Goal: Task Accomplishment & Management: Complete application form

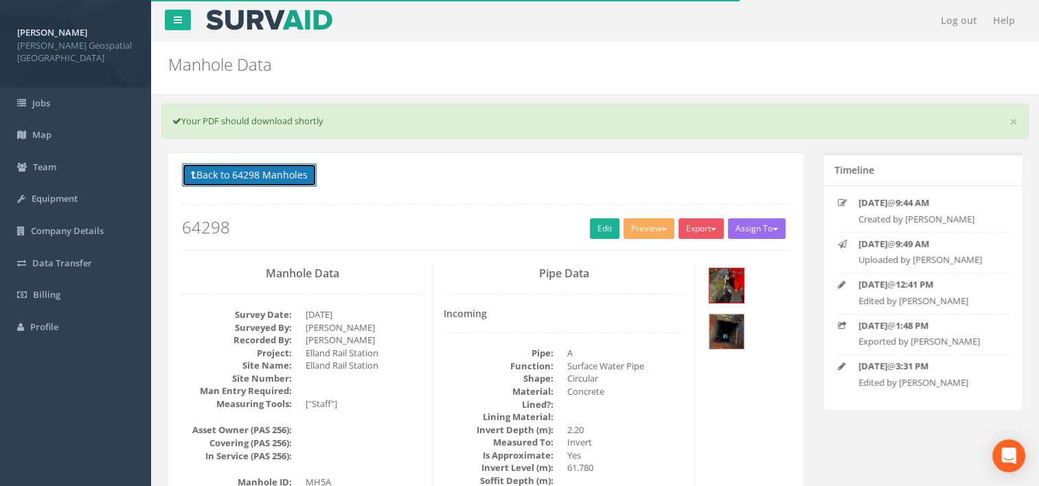
click at [220, 174] on button "Back to 64298 Manholes" at bounding box center [249, 174] width 135 height 23
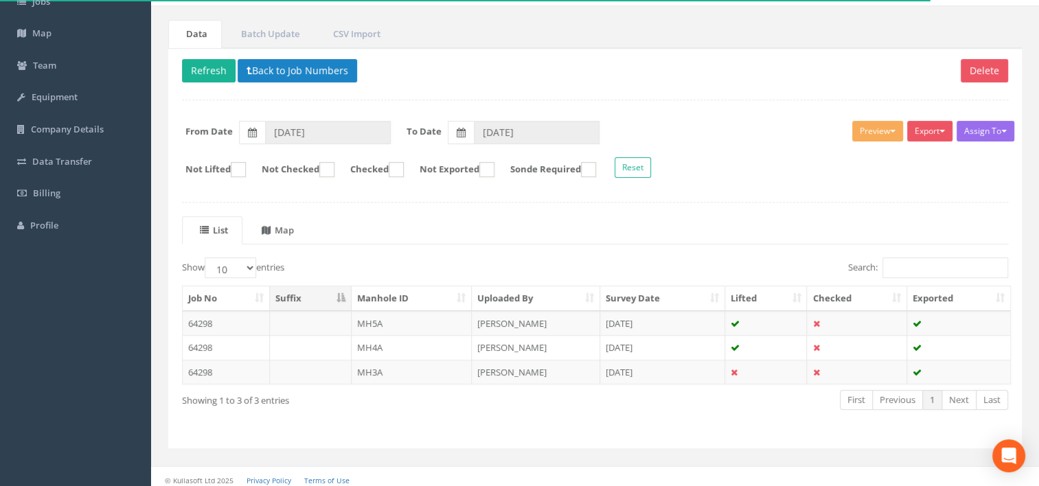
scroll to position [106, 0]
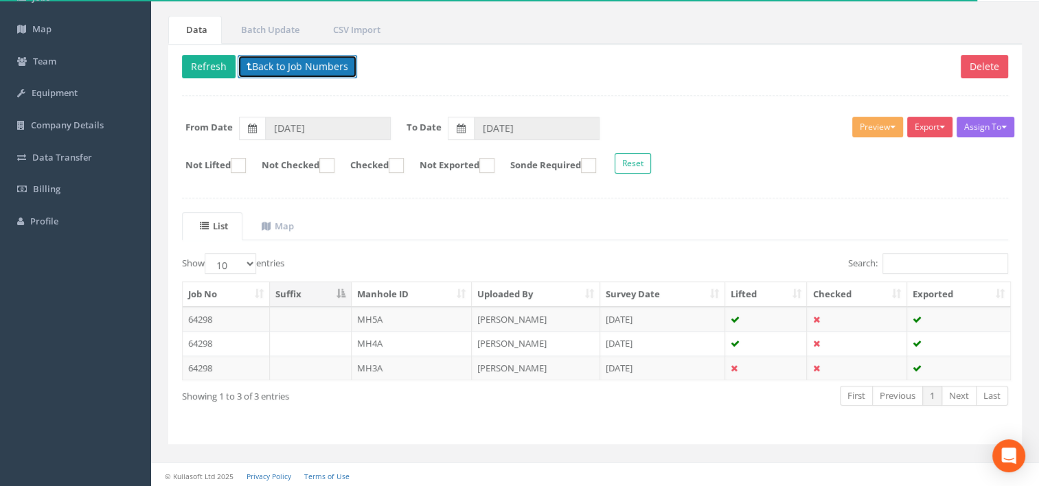
click at [297, 65] on button "Back to Job Numbers" at bounding box center [297, 66] width 119 height 23
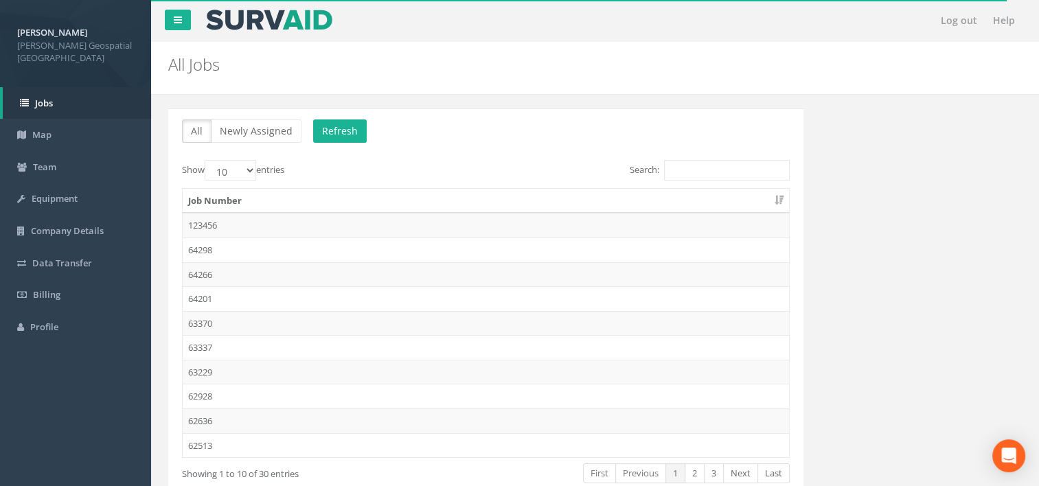
click at [224, 338] on td "63337" at bounding box center [486, 347] width 606 height 25
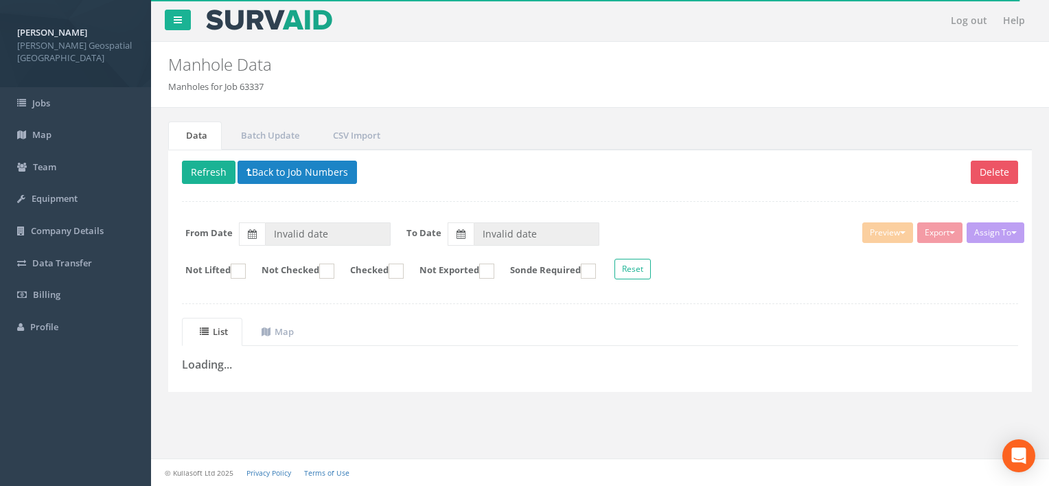
type input "[DATE]"
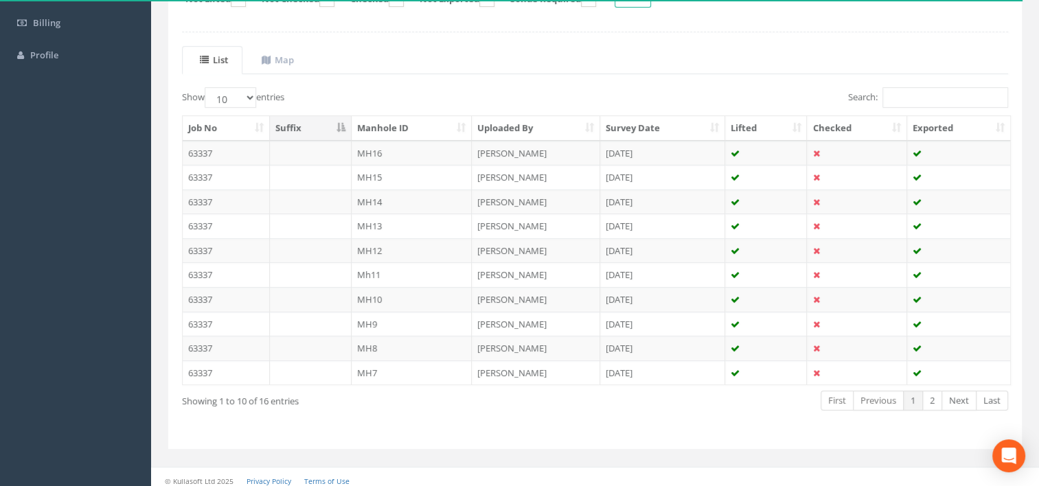
scroll to position [275, 0]
click at [242, 93] on select "10 25 50 100" at bounding box center [231, 94] width 52 height 21
select select "25"
click at [207, 84] on select "10 25 50 100" at bounding box center [231, 94] width 52 height 21
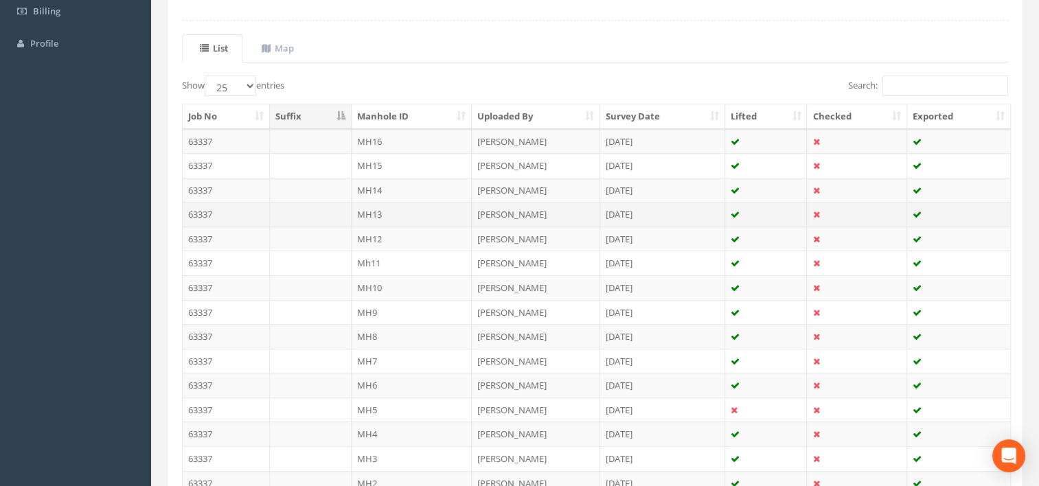
scroll to position [422, 0]
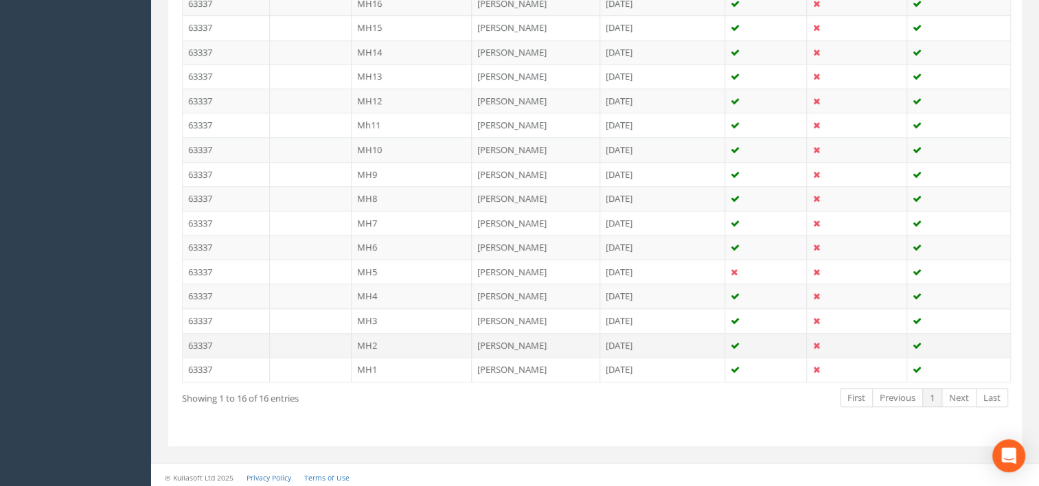
click at [325, 335] on td at bounding box center [311, 345] width 82 height 25
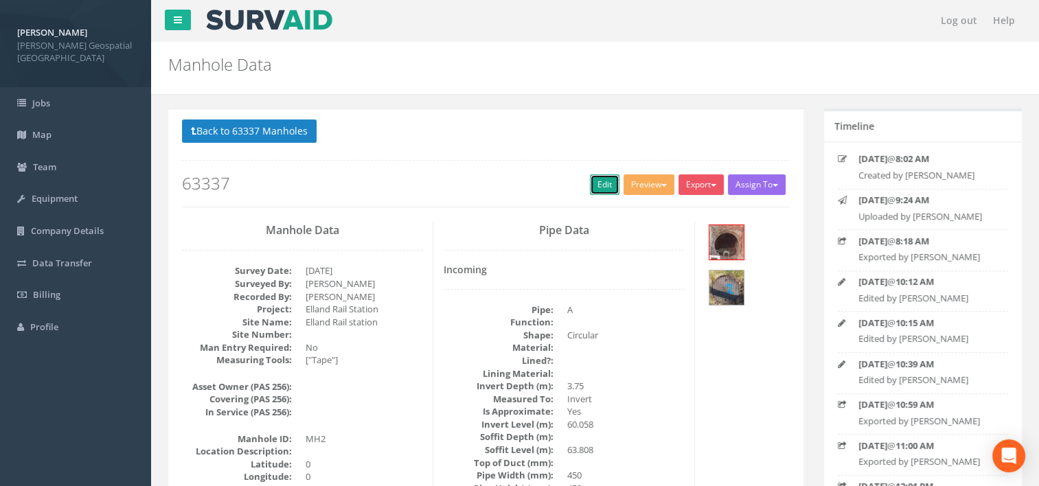
click at [600, 179] on link "Edit" at bounding box center [605, 184] width 30 height 21
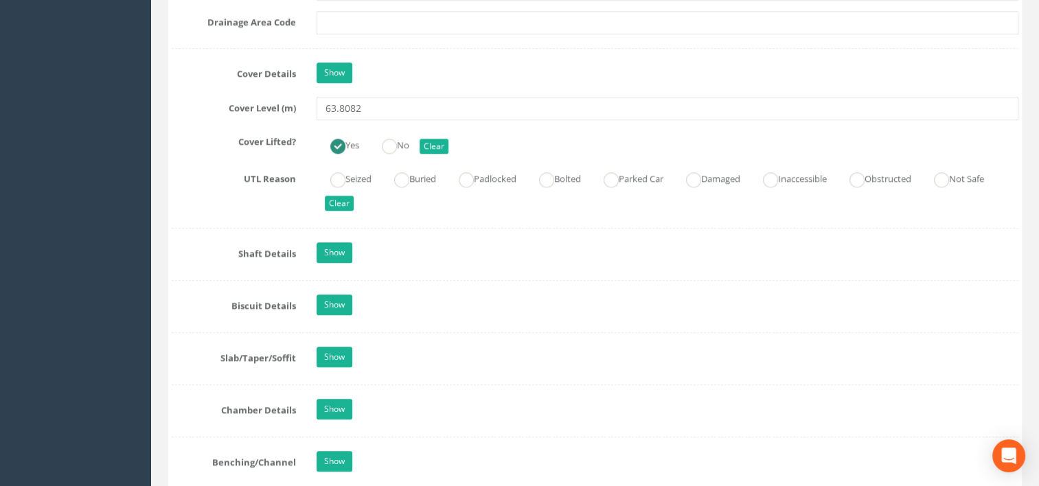
scroll to position [1236, 0]
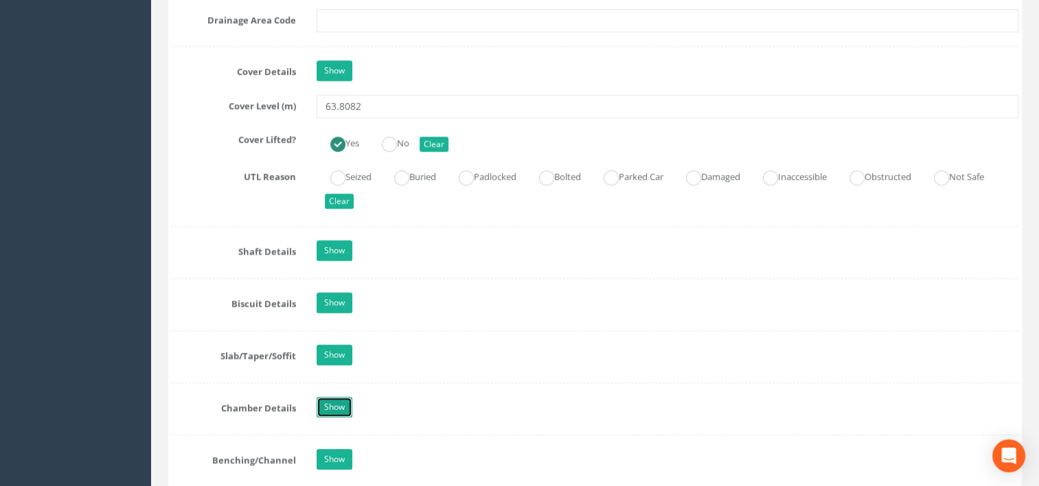
click at [332, 405] on link "Show" at bounding box center [335, 407] width 36 height 21
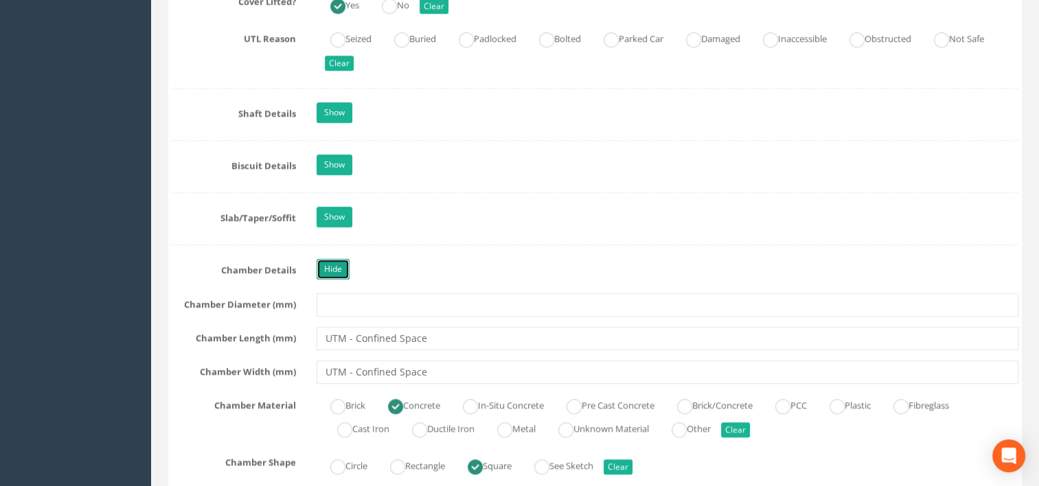
scroll to position [1442, 0]
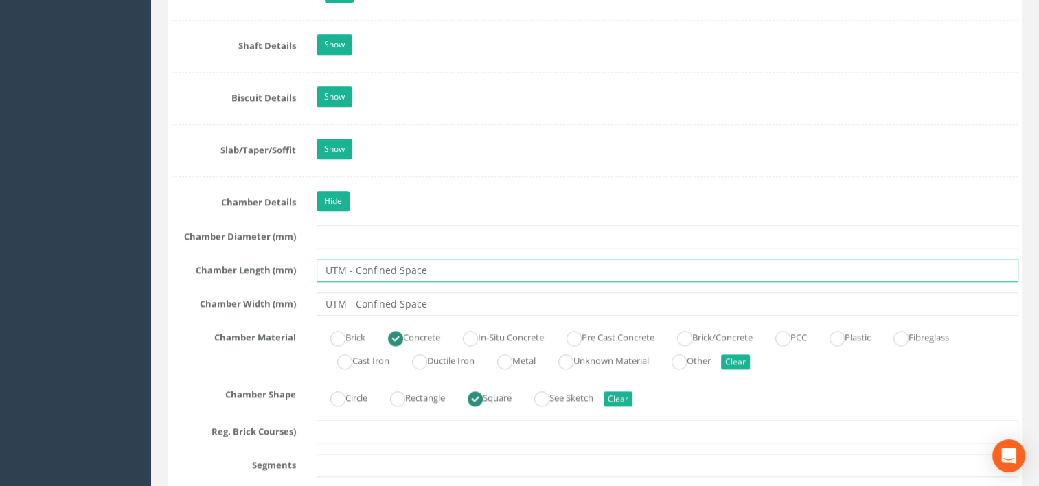
drag, startPoint x: 475, startPoint y: 264, endPoint x: 297, endPoint y: 267, distance: 178.6
click at [295, 270] on div "Chamber Length (mm) UTM - Confined Space" at bounding box center [594, 270] width 867 height 23
drag, startPoint x: 450, startPoint y: 306, endPoint x: 277, endPoint y: 291, distance: 173.0
click at [277, 293] on div "Chamber Width (mm) UTM - Confined Space" at bounding box center [594, 304] width 867 height 23
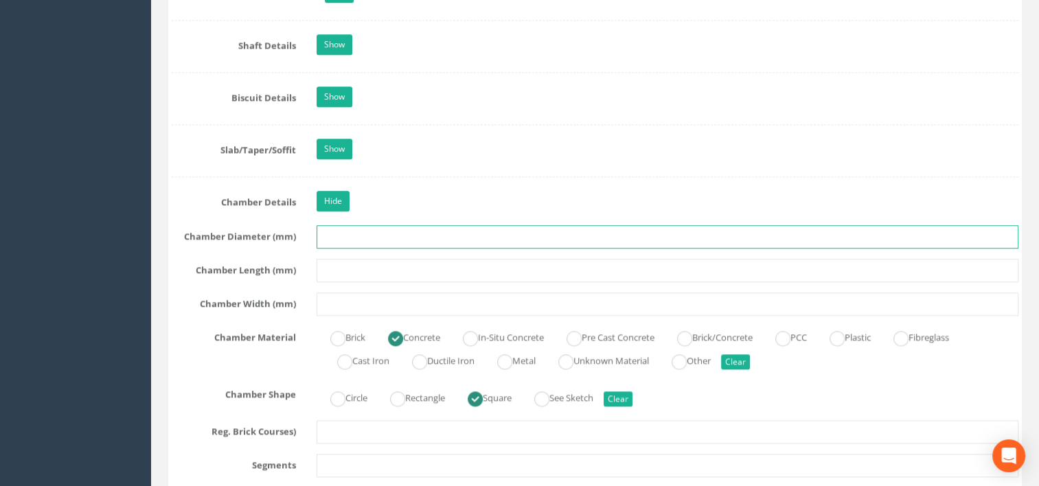
click at [341, 234] on input "text" at bounding box center [668, 236] width 703 height 23
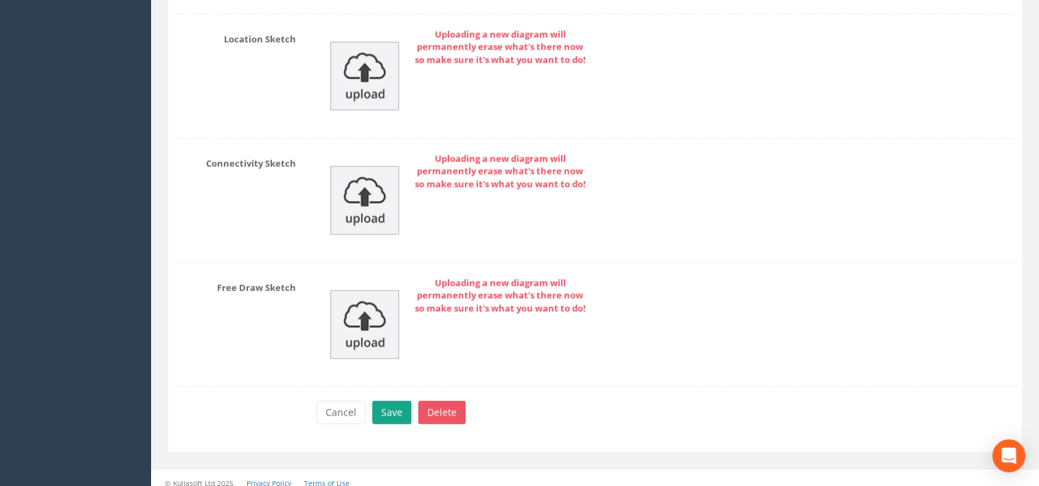
type input "1200"
click at [396, 404] on button "Save" at bounding box center [391, 412] width 39 height 23
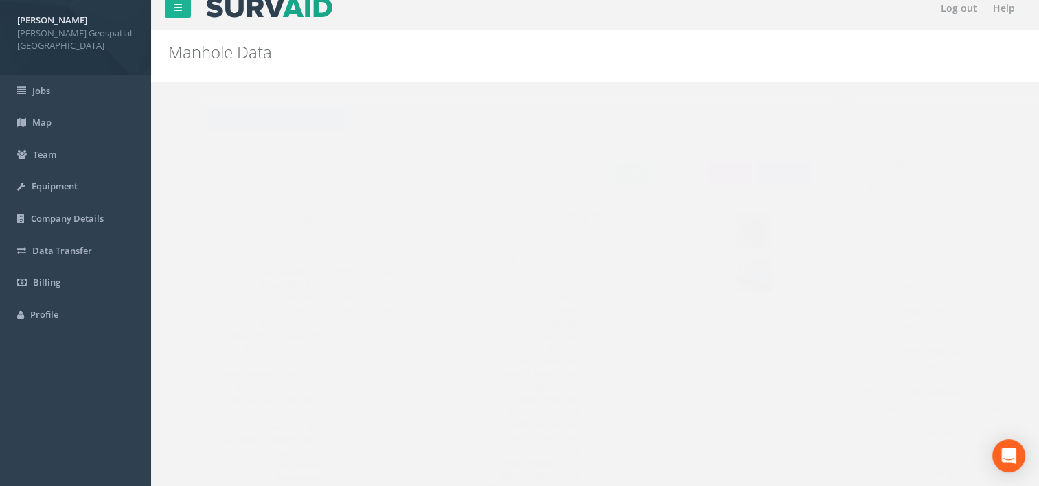
scroll to position [0, 0]
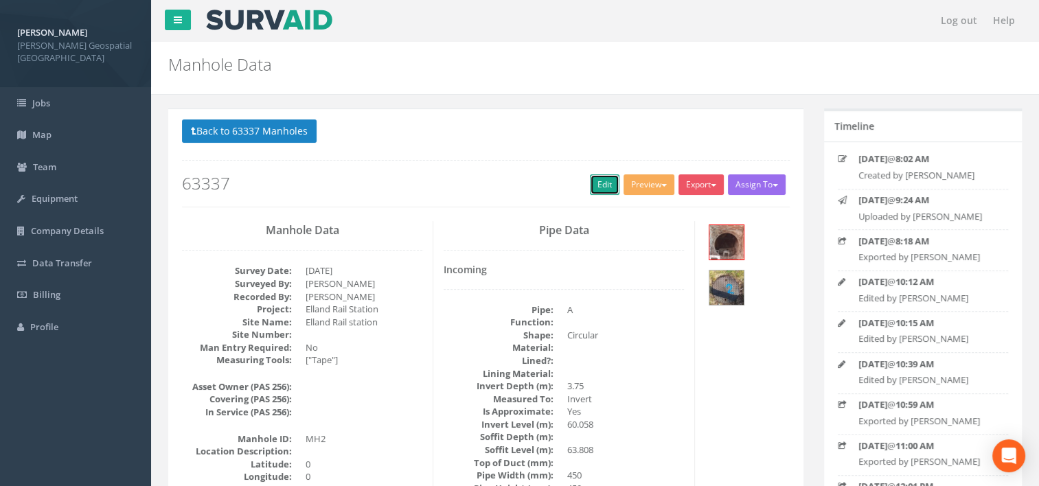
click at [595, 181] on link "Edit" at bounding box center [605, 184] width 30 height 21
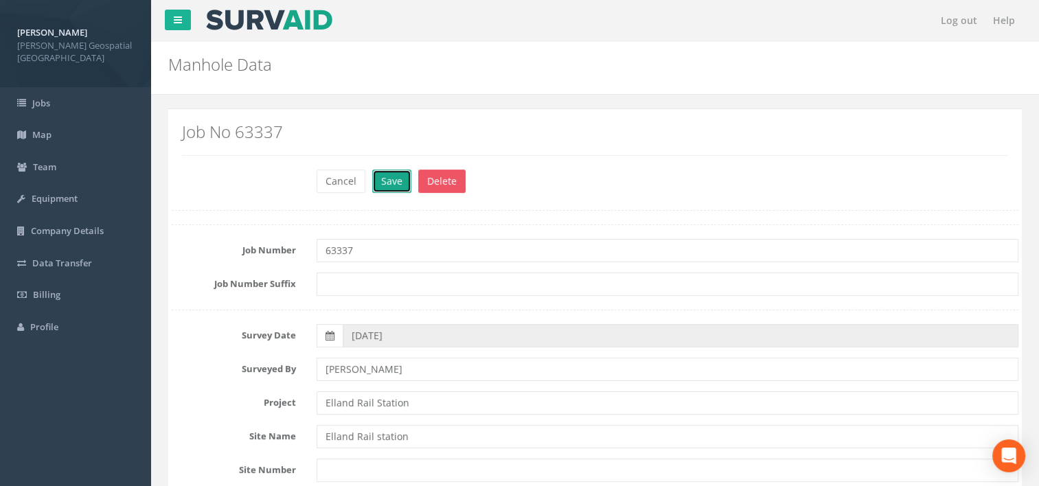
click at [379, 179] on button "Save" at bounding box center [391, 181] width 39 height 23
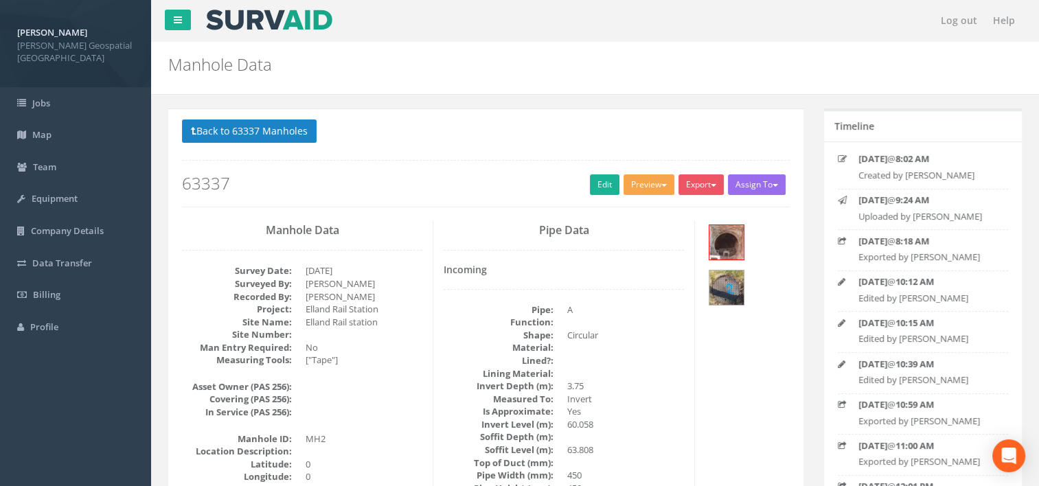
click at [648, 190] on button "Preview" at bounding box center [649, 184] width 51 height 21
click at [641, 207] on link "[PERSON_NAME] Manhole" at bounding box center [612, 213] width 128 height 21
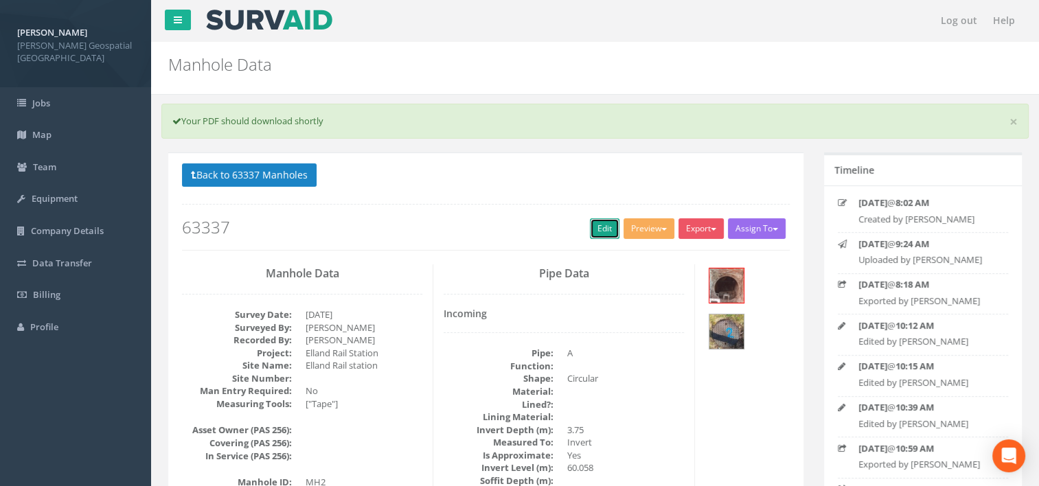
click at [593, 223] on link "Edit" at bounding box center [605, 228] width 30 height 21
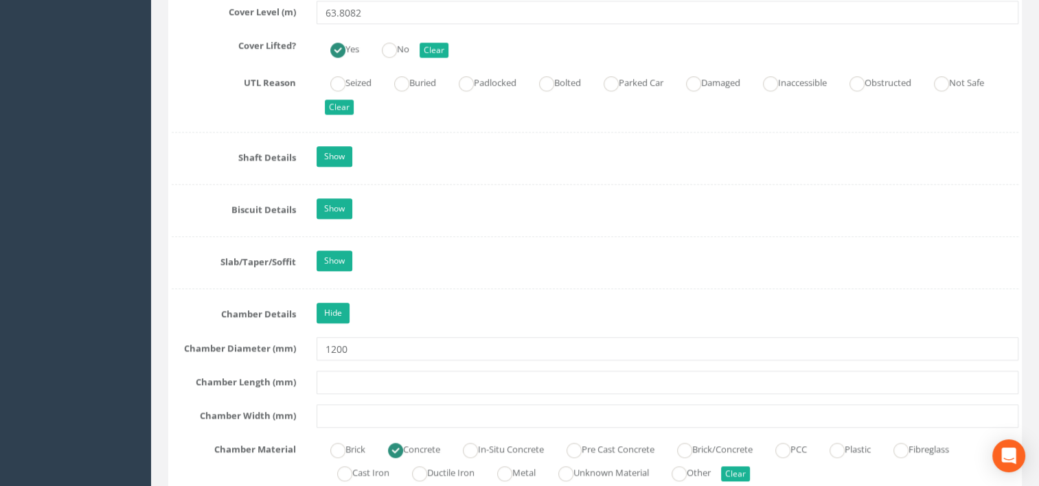
scroll to position [1511, 0]
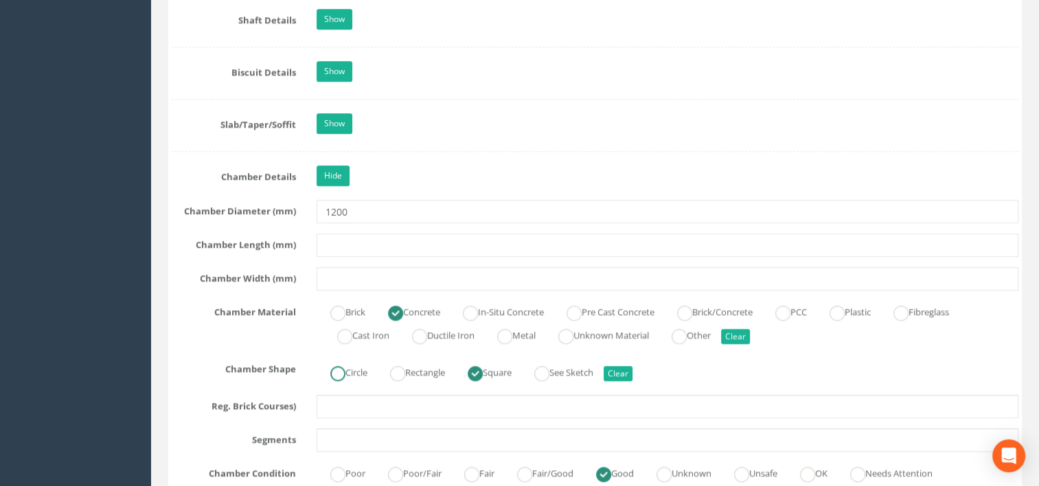
click at [345, 368] on ins at bounding box center [337, 373] width 15 height 15
radio input "true"
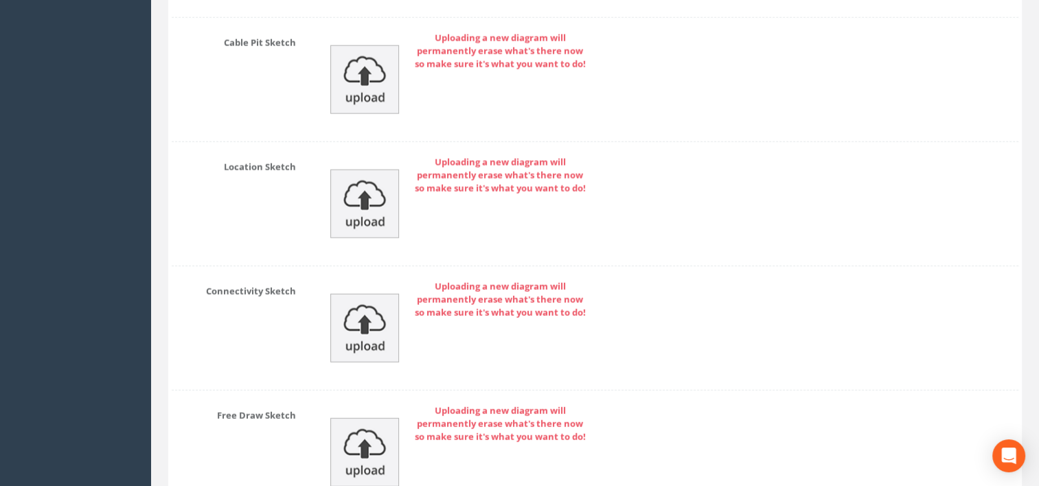
scroll to position [3647, 0]
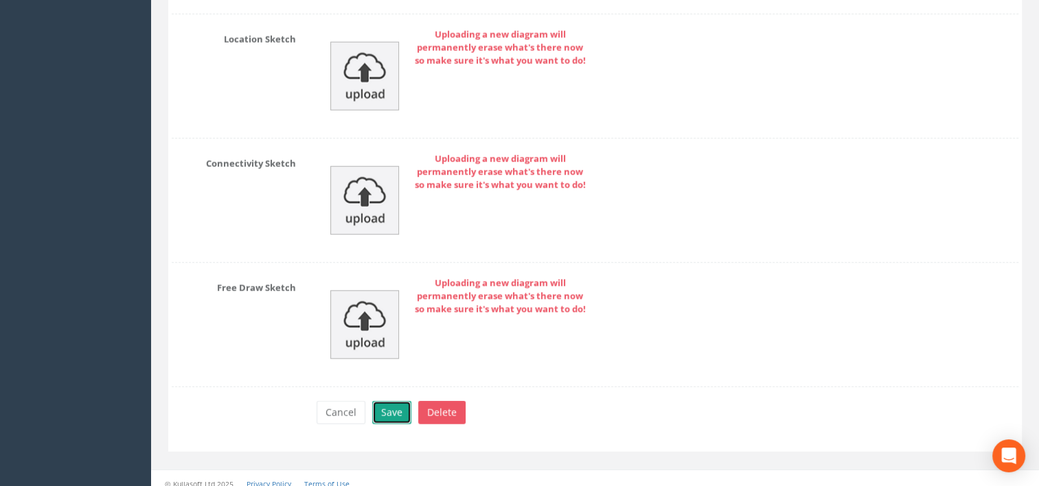
click at [391, 403] on button "Save" at bounding box center [391, 412] width 39 height 23
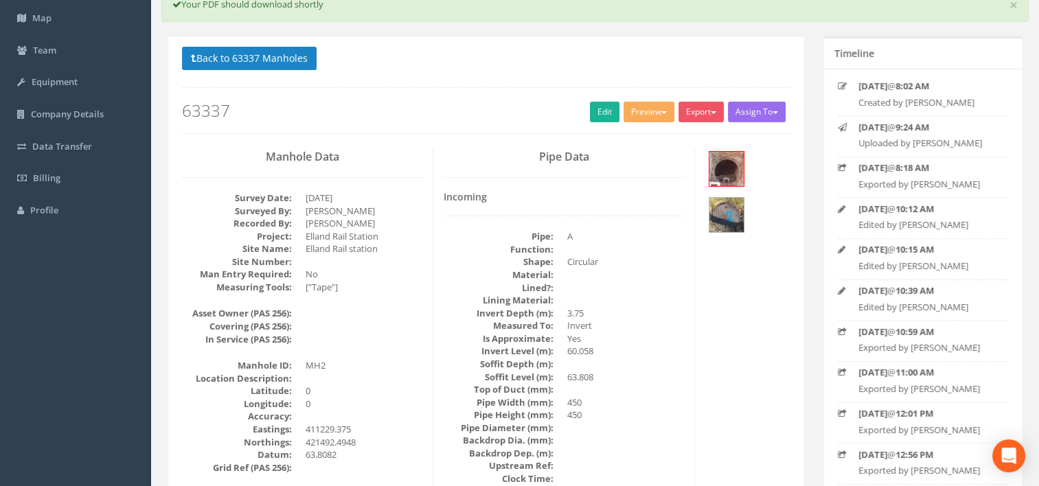
scroll to position [0, 0]
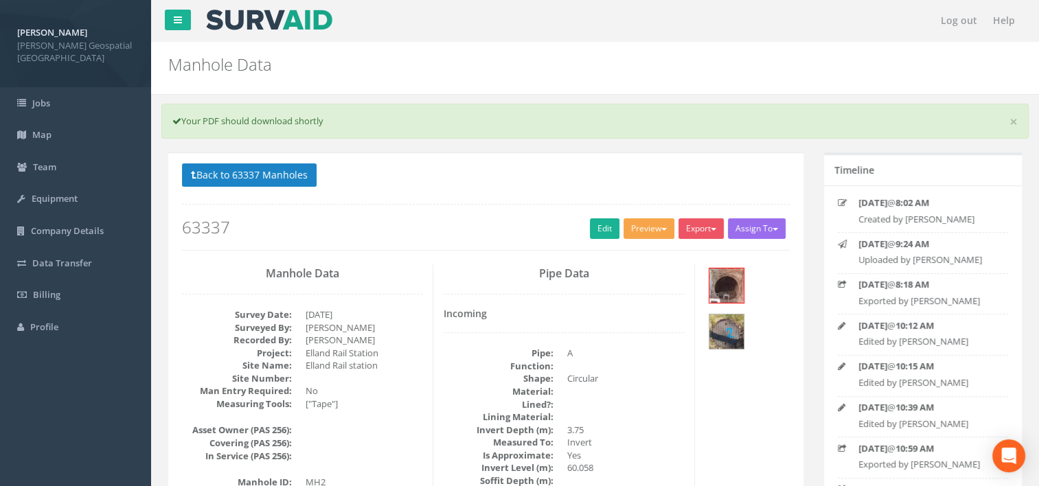
click at [641, 227] on button "Preview" at bounding box center [649, 228] width 51 height 21
click at [640, 250] on link "[PERSON_NAME] Manhole" at bounding box center [612, 257] width 128 height 21
click at [596, 225] on link "Edit" at bounding box center [605, 228] width 30 height 21
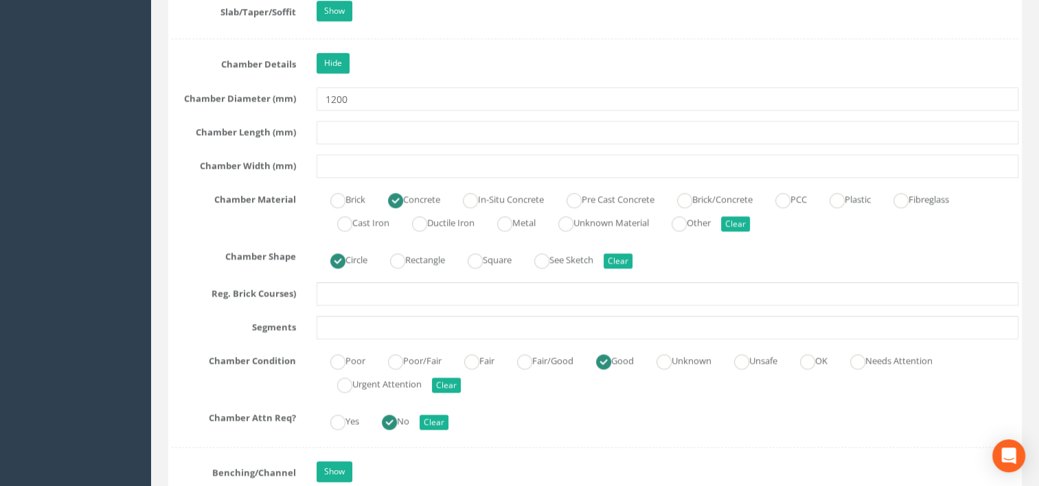
scroll to position [1648, 0]
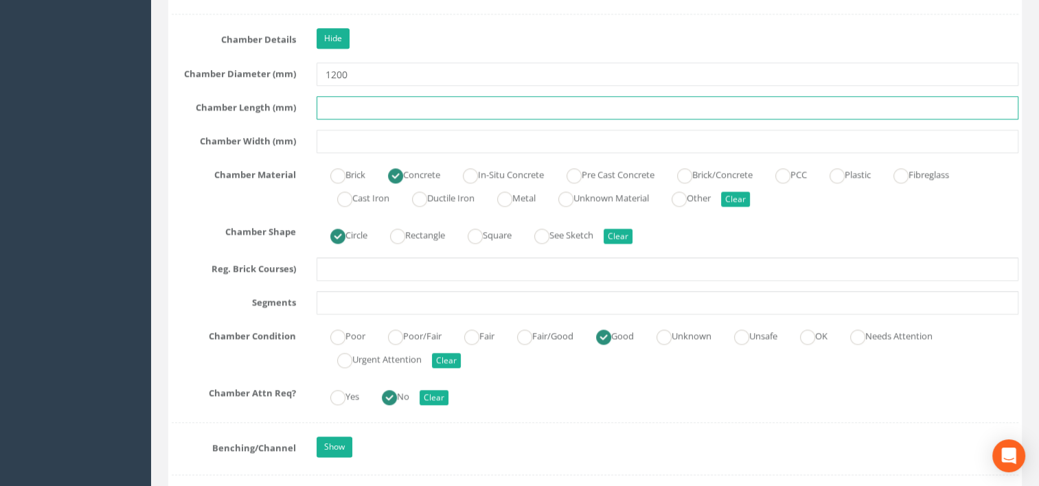
click at [363, 110] on input "text" at bounding box center [668, 107] width 703 height 23
type input "1200"
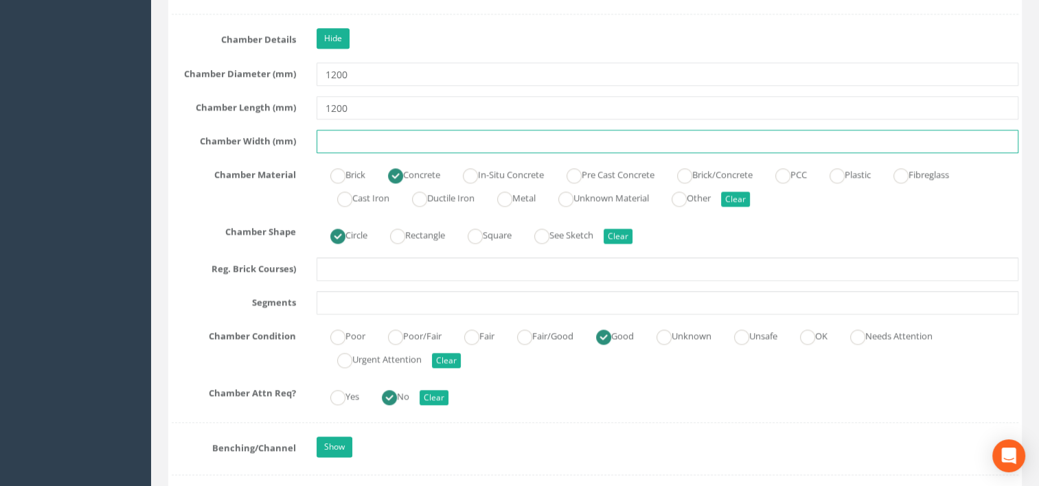
click at [362, 142] on input "text" at bounding box center [668, 141] width 703 height 23
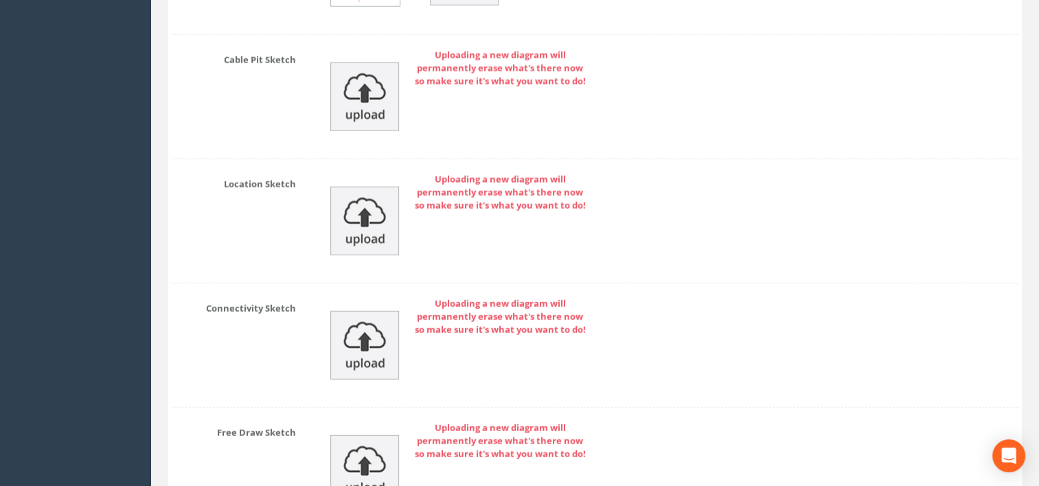
scroll to position [3647, 0]
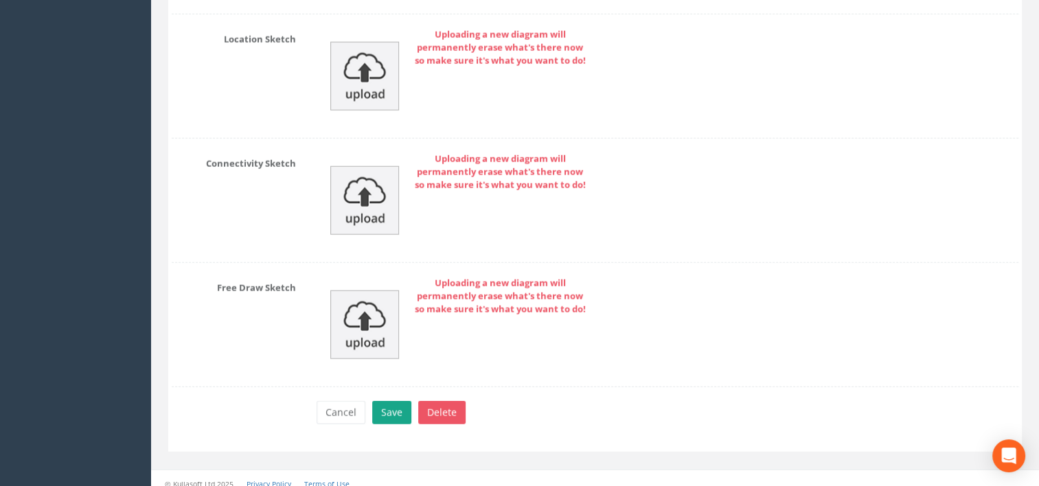
type input "1200"
click at [398, 405] on button "Save" at bounding box center [391, 412] width 39 height 23
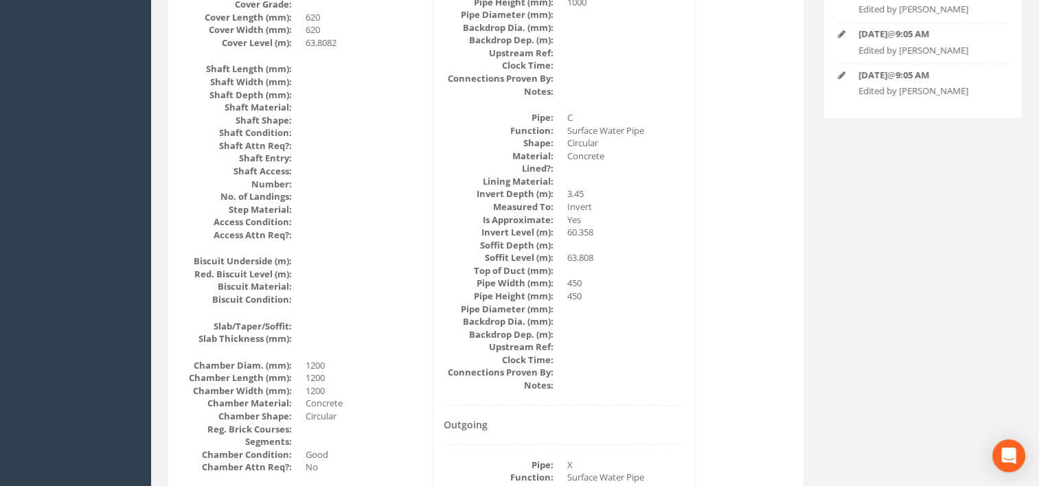
scroll to position [0, 0]
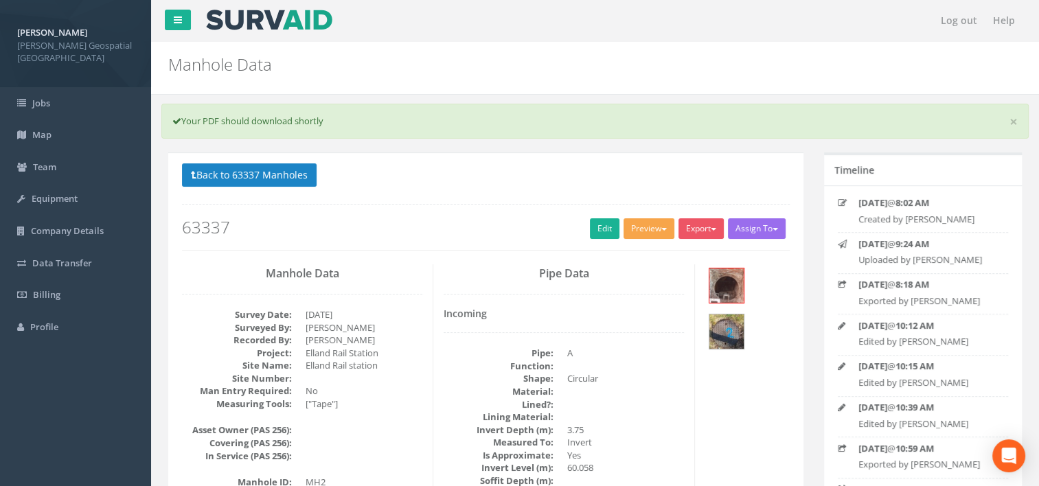
click at [639, 228] on button "Preview" at bounding box center [649, 228] width 51 height 21
click at [643, 250] on link "[PERSON_NAME] Manhole" at bounding box center [612, 257] width 128 height 21
drag, startPoint x: 601, startPoint y: 225, endPoint x: 1049, endPoint y: 60, distance: 477.4
click at [602, 225] on link "Edit" at bounding box center [605, 228] width 30 height 21
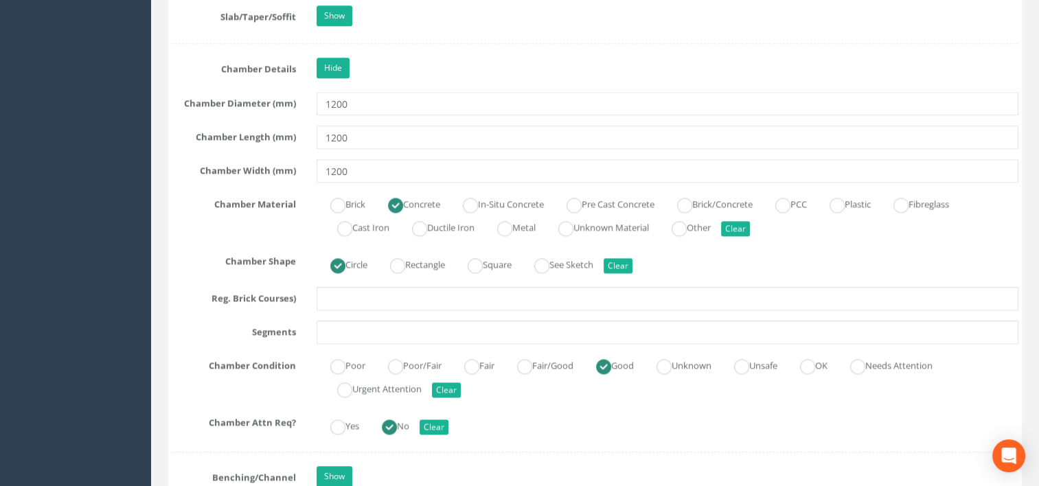
scroll to position [1624, 0]
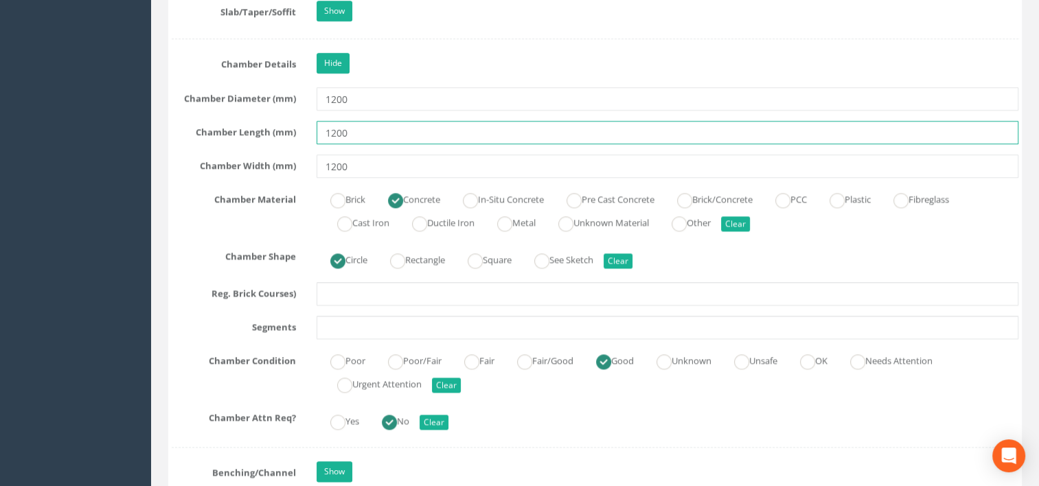
drag, startPoint x: 360, startPoint y: 132, endPoint x: 275, endPoint y: 137, distance: 84.7
click at [275, 137] on div "Chamber Length (mm) 1200" at bounding box center [594, 132] width 867 height 23
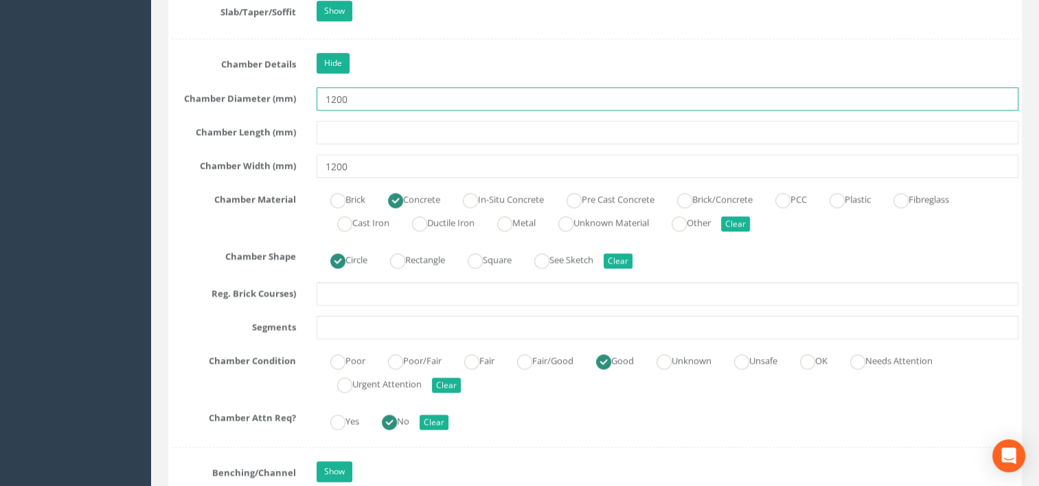
drag, startPoint x: 366, startPoint y: 95, endPoint x: 285, endPoint y: 121, distance: 85.1
click at [255, 102] on div "Chamber Diameter (mm) 1200" at bounding box center [594, 98] width 867 height 23
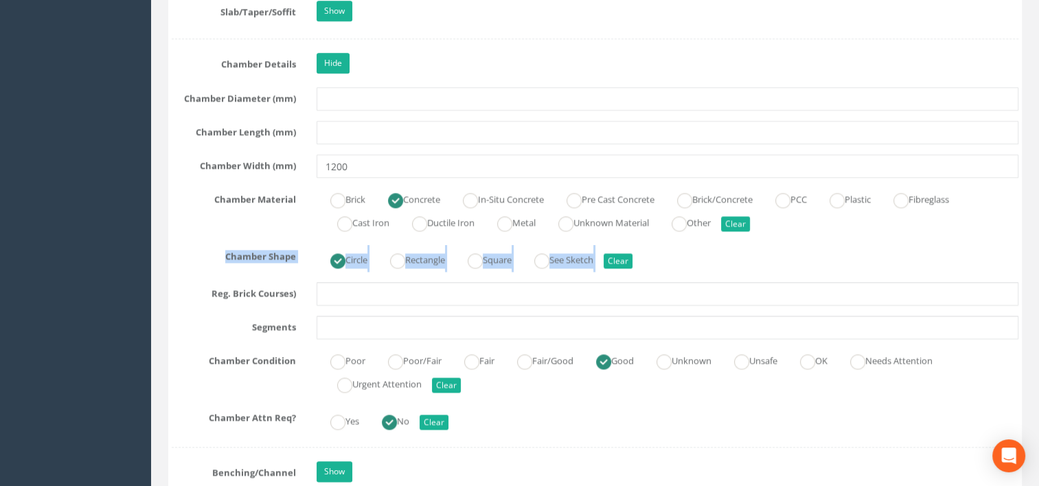
drag, startPoint x: 1038, startPoint y: 214, endPoint x: 1038, endPoint y: 240, distance: 26.1
click at [1038, 240] on div "Log out Help Manhole Data Manholes for Job 63337 × There was an error fetching …" at bounding box center [595, 448] width 888 height 4144
click at [108, 229] on div "[PERSON_NAME] [PERSON_NAME] Geospatial UK Logout S Jobs Map Team Equipment Comp…" at bounding box center [519, 448] width 1039 height 4144
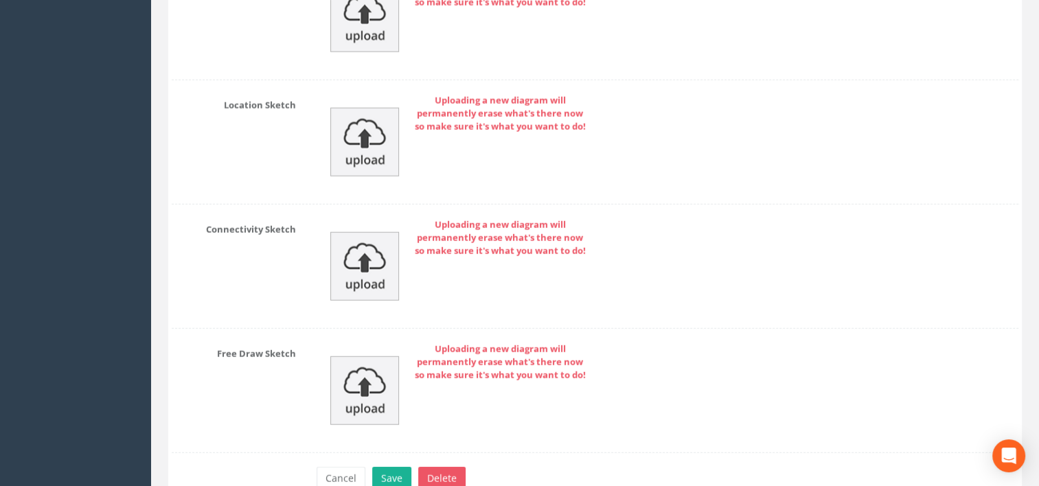
scroll to position [3647, 0]
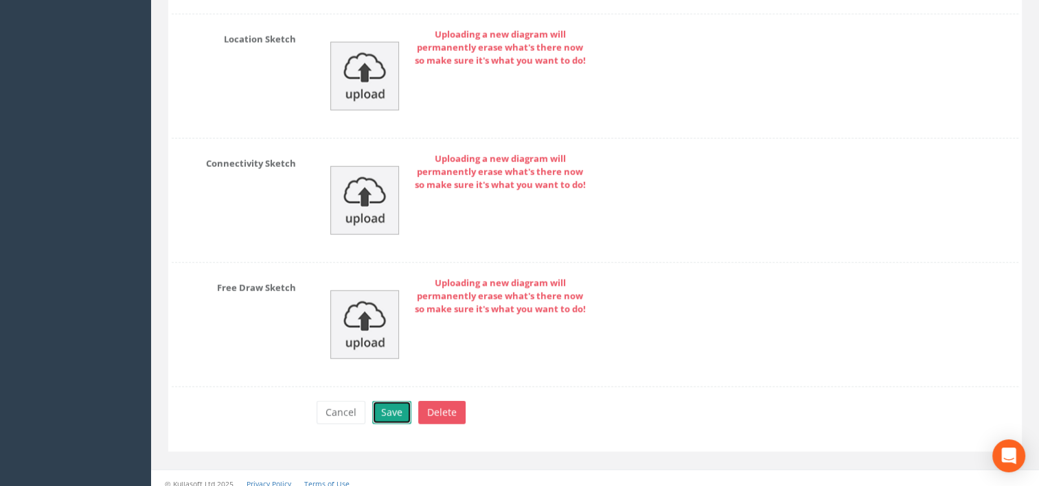
click at [386, 401] on button "Save" at bounding box center [391, 412] width 39 height 23
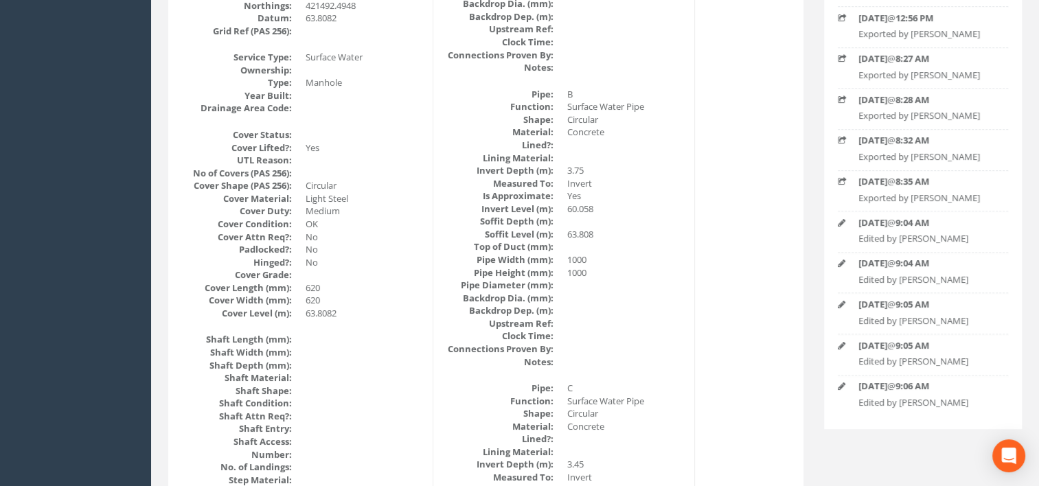
scroll to position [0, 0]
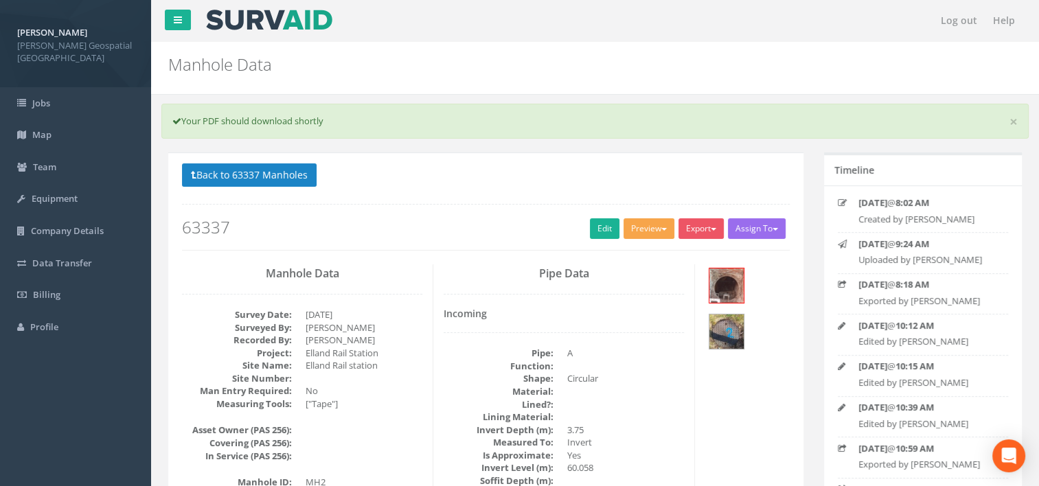
click at [646, 232] on button "Preview" at bounding box center [649, 228] width 51 height 21
click at [646, 250] on link "[PERSON_NAME] Manhole" at bounding box center [612, 257] width 128 height 21
click at [280, 177] on button "Back to 63337 Manholes" at bounding box center [249, 174] width 135 height 23
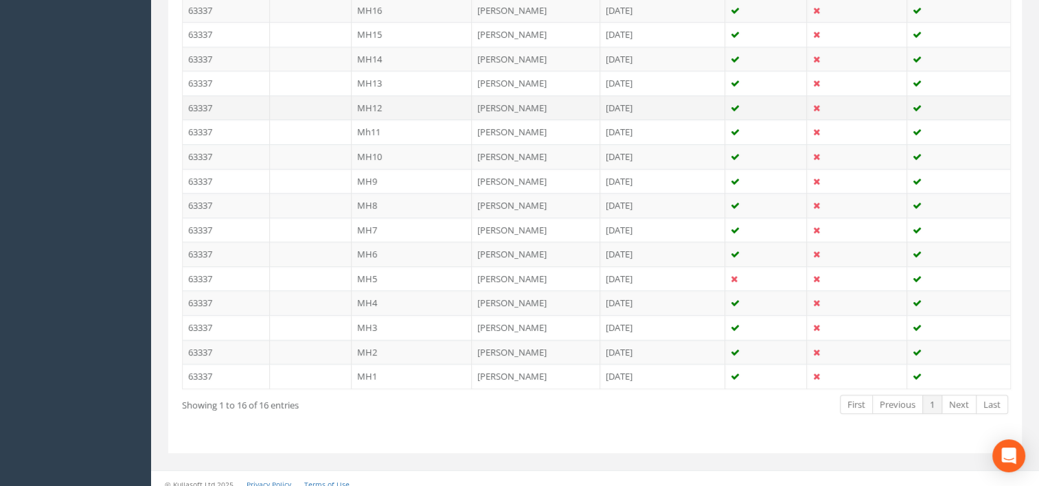
scroll to position [422, 0]
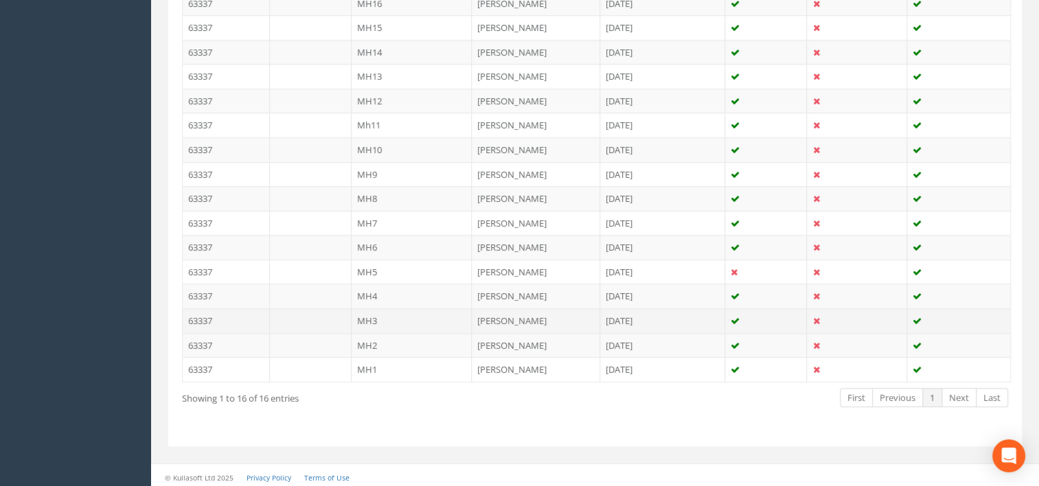
click at [368, 316] on td "MH3" at bounding box center [412, 320] width 121 height 25
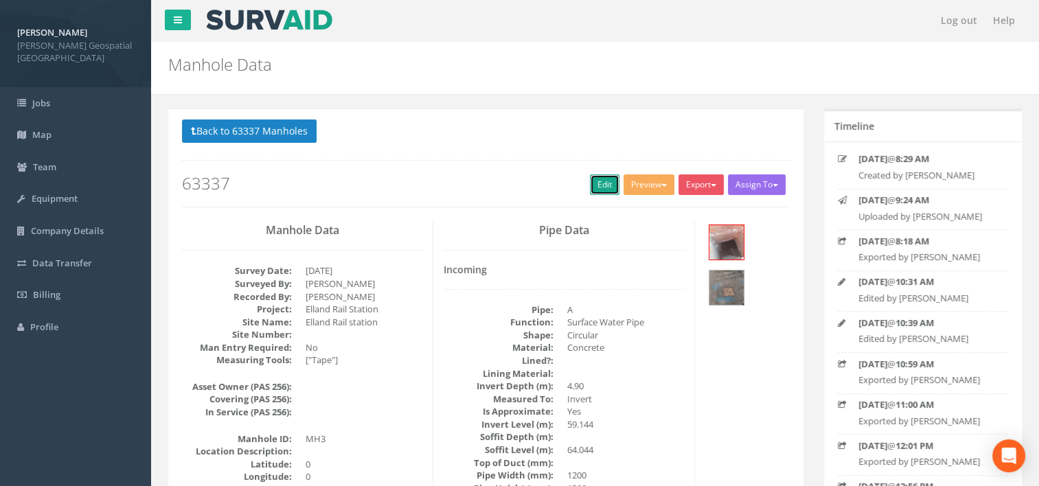
click at [597, 181] on link "Edit" at bounding box center [605, 184] width 30 height 21
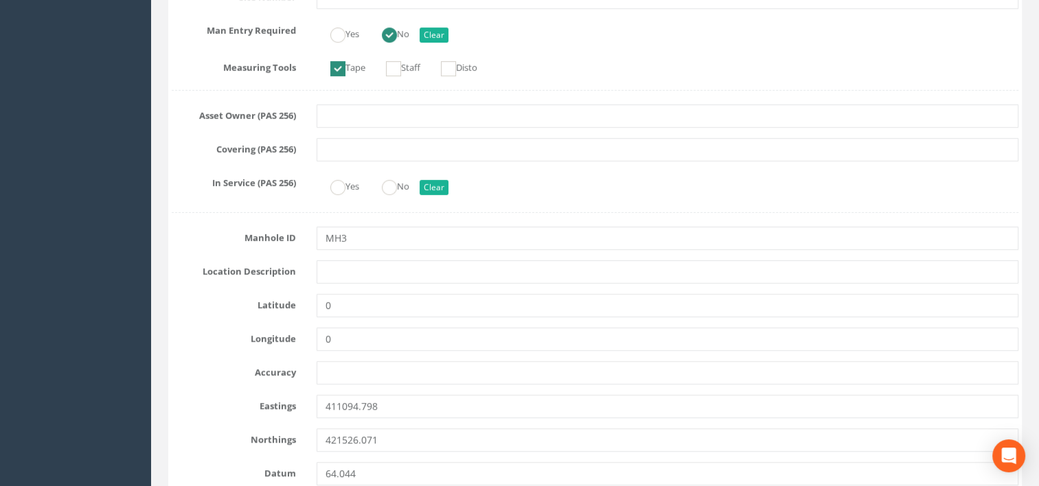
scroll to position [549, 0]
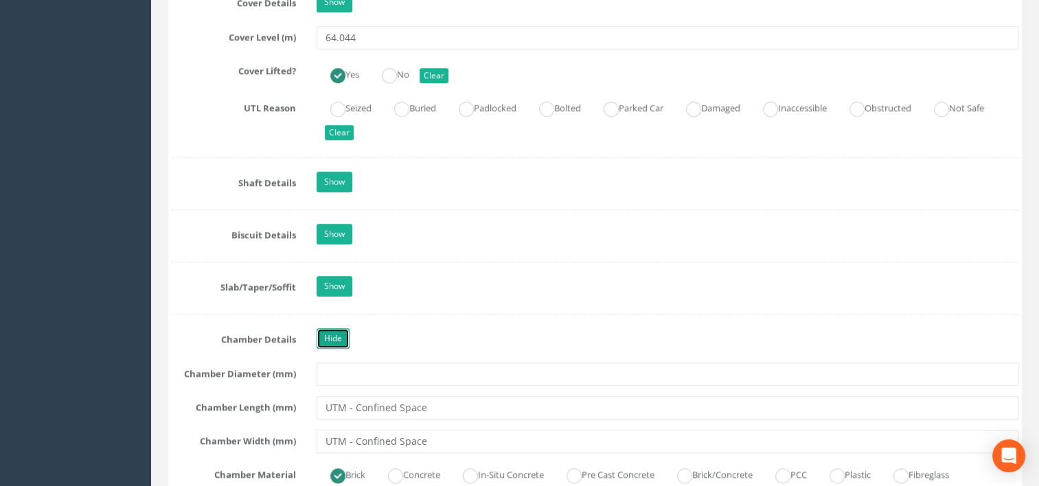
click at [341, 335] on link "Hide" at bounding box center [333, 338] width 33 height 21
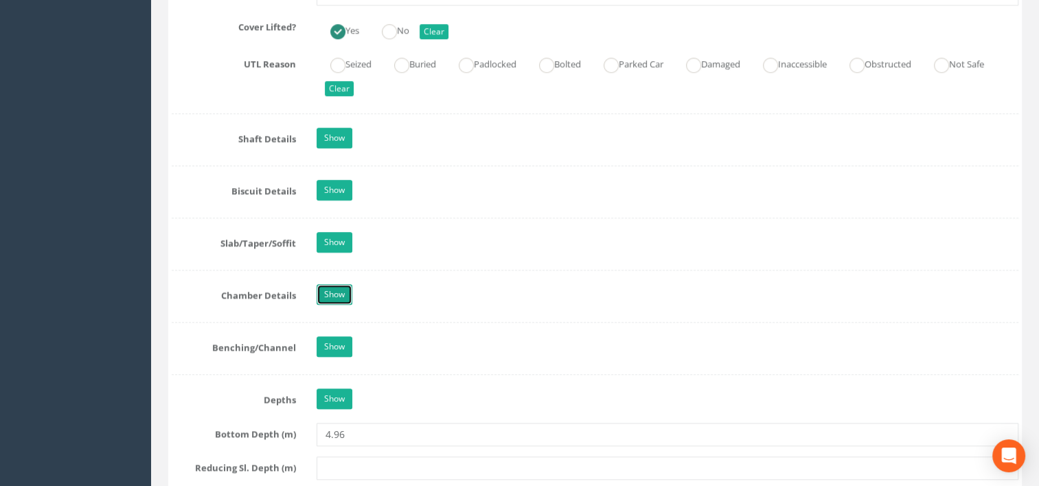
scroll to position [1374, 0]
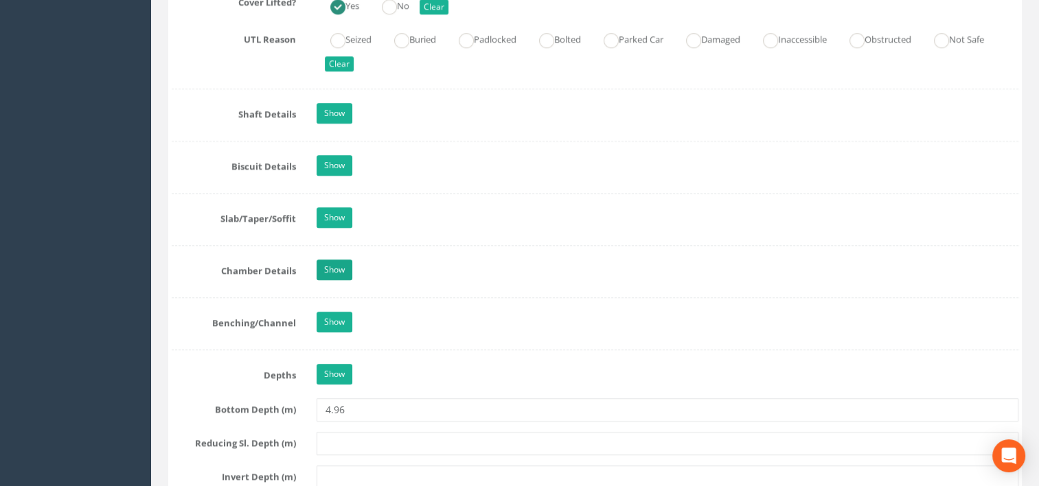
click at [342, 334] on div "Job Number 63337 Job Number Suffix Survey Date [DATE] Surveyed By [PERSON_NAME]…" at bounding box center [595, 16] width 847 height 2331
click at [341, 265] on link "Show" at bounding box center [335, 270] width 36 height 21
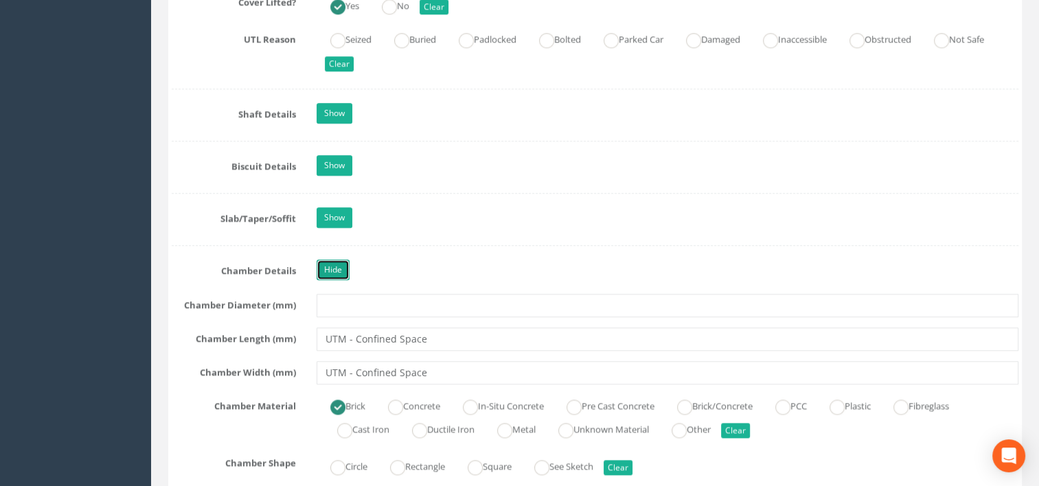
scroll to position [1442, 0]
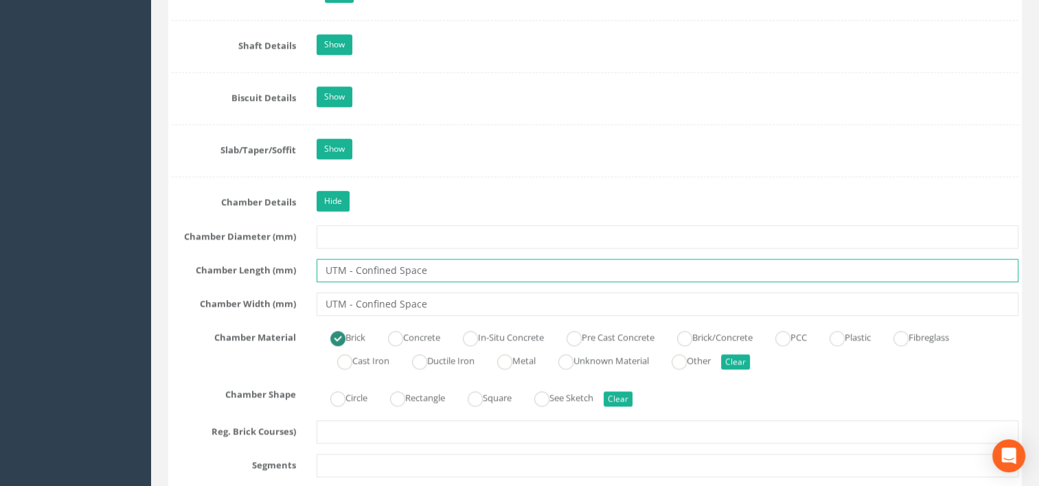
drag, startPoint x: 443, startPoint y: 266, endPoint x: 293, endPoint y: 279, distance: 150.2
click at [293, 279] on div "Job Number 63337 Job Number Suffix Survey Date [DATE] Surveyed By [PERSON_NAME]…" at bounding box center [595, 125] width 847 height 2687
type input "1900"
drag, startPoint x: 451, startPoint y: 301, endPoint x: 280, endPoint y: 304, distance: 171.7
click at [280, 304] on div "Chamber Width (mm) UTM - Confined Space" at bounding box center [594, 304] width 867 height 23
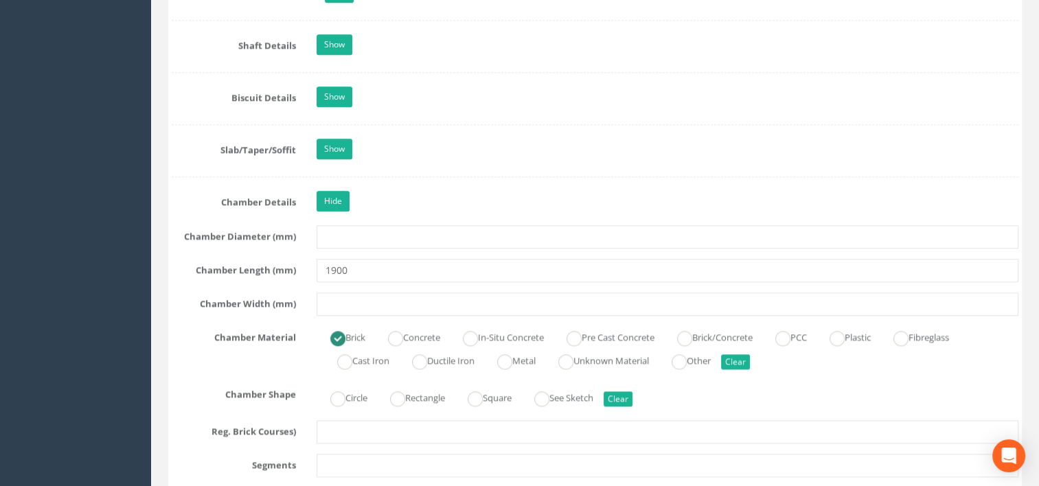
click at [409, 313] on div "Job Number 63337 Job Number Suffix Survey Date [DATE] Surveyed By [PERSON_NAME]…" at bounding box center [595, 125] width 847 height 2687
click at [389, 302] on input "text" at bounding box center [668, 304] width 703 height 23
type input "2600"
click at [421, 396] on label "Rectangle" at bounding box center [410, 397] width 69 height 20
radio input "true"
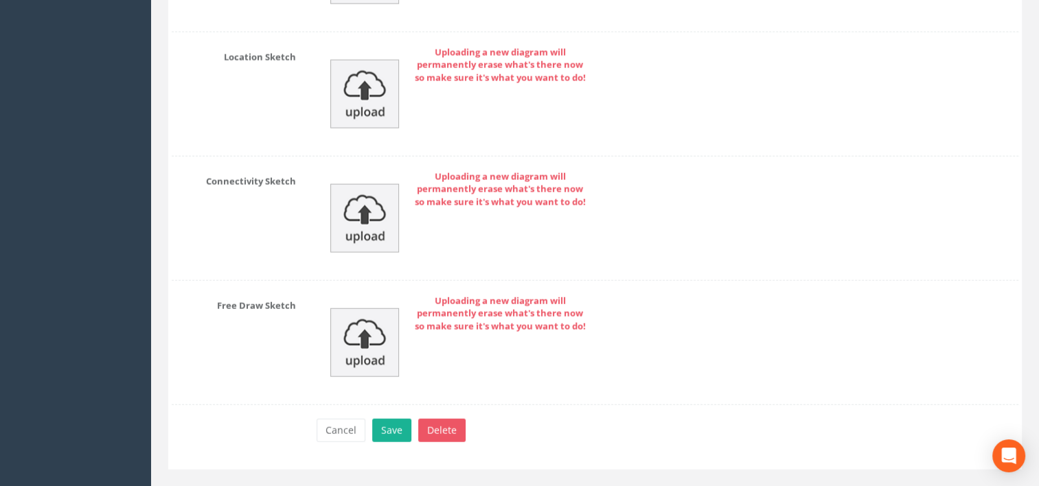
scroll to position [3500, 0]
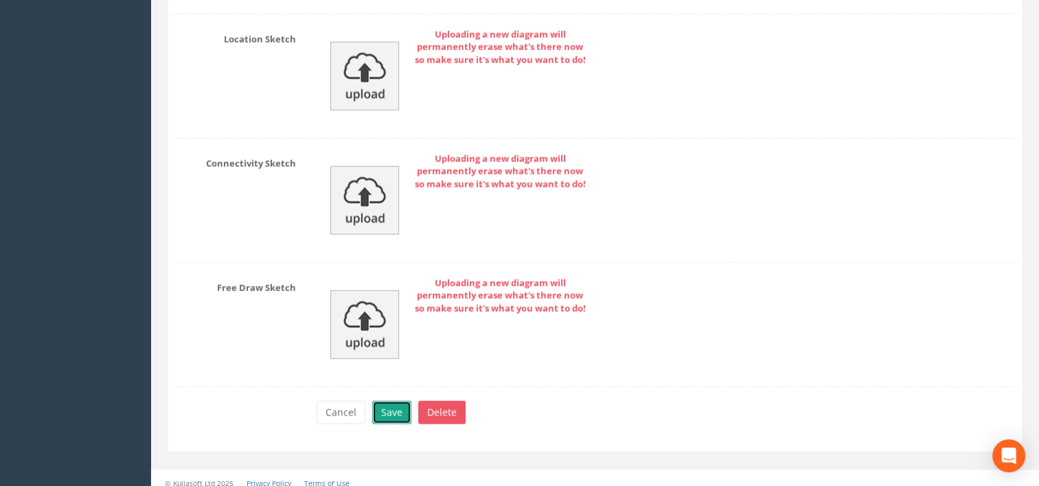
click at [396, 402] on button "Save" at bounding box center [391, 412] width 39 height 23
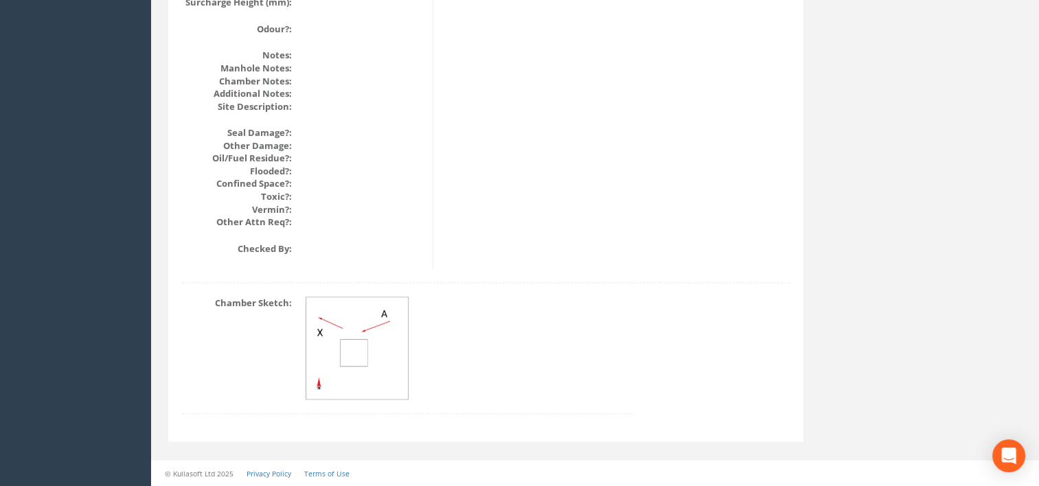
scroll to position [1631, 0]
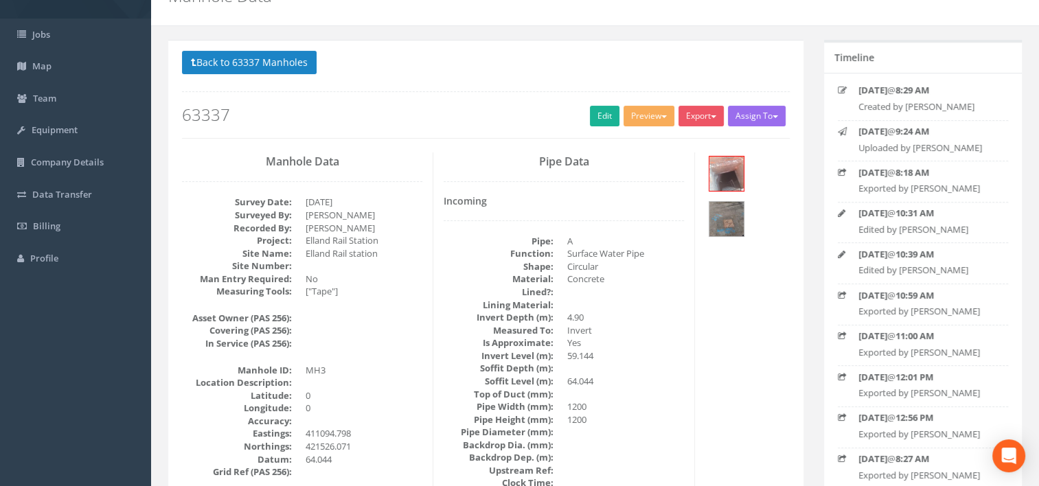
scroll to position [0, 0]
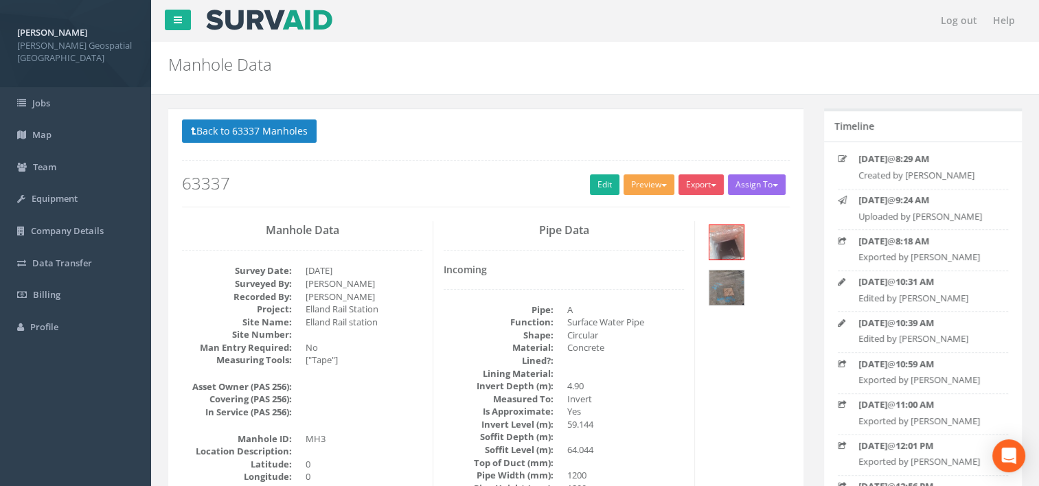
click at [661, 184] on span "button" at bounding box center [663, 185] width 5 height 3
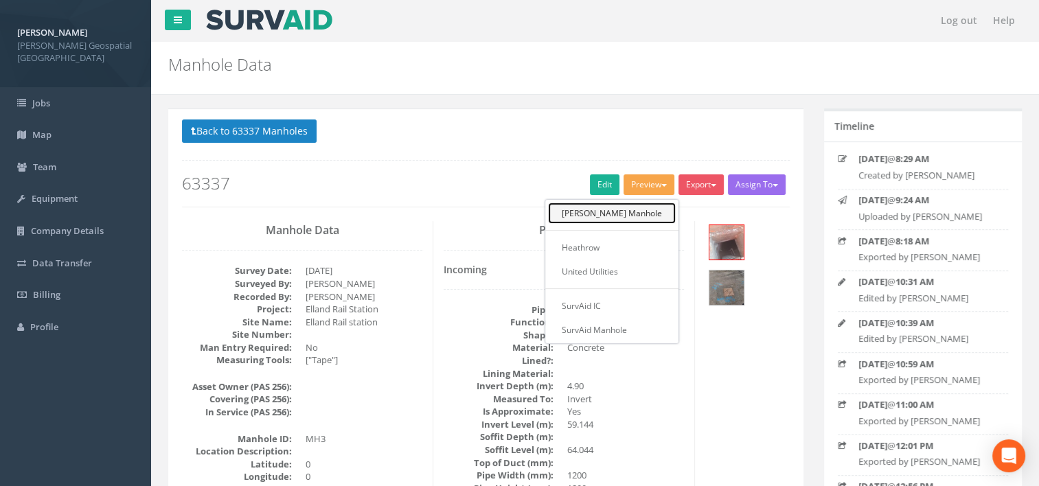
click at [646, 210] on link "[PERSON_NAME] Manhole" at bounding box center [612, 213] width 128 height 21
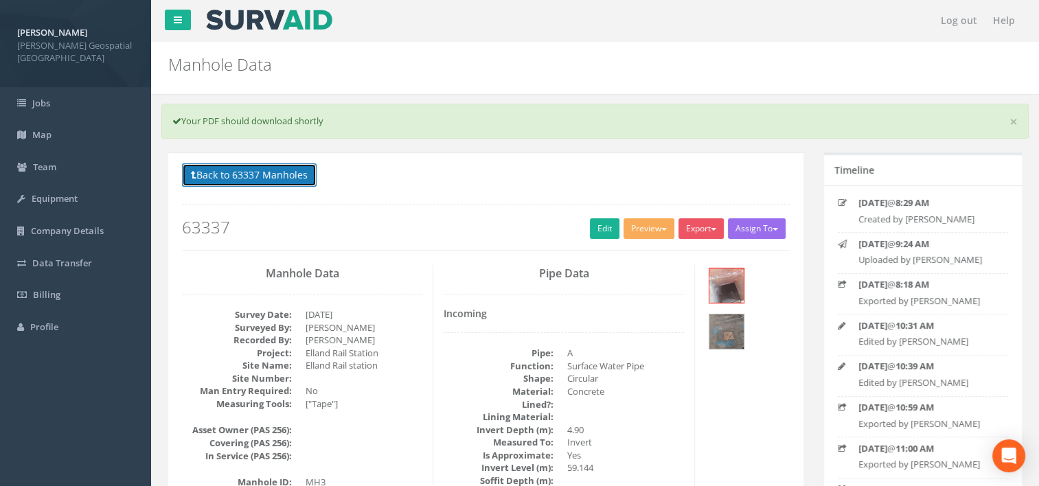
click at [237, 173] on button "Back to 63337 Manholes" at bounding box center [249, 174] width 135 height 23
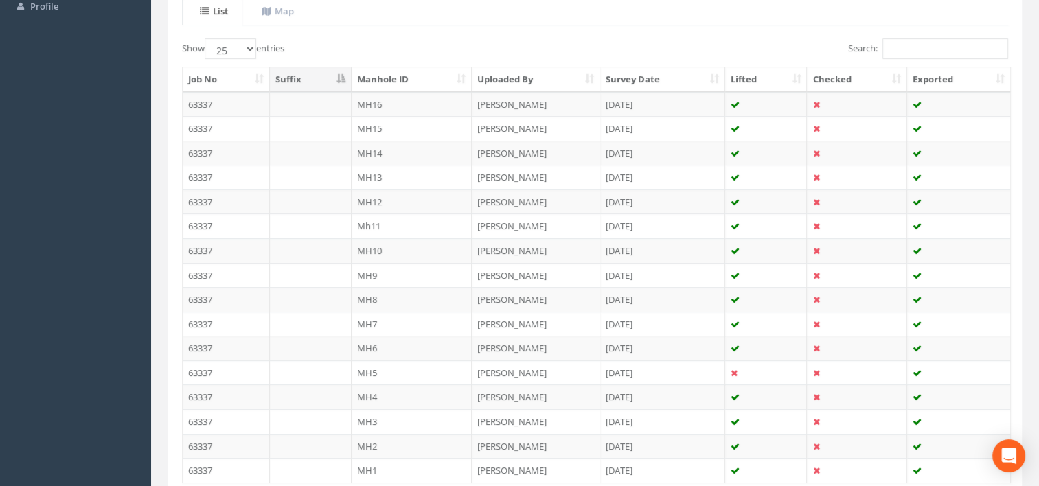
scroll to position [412, 0]
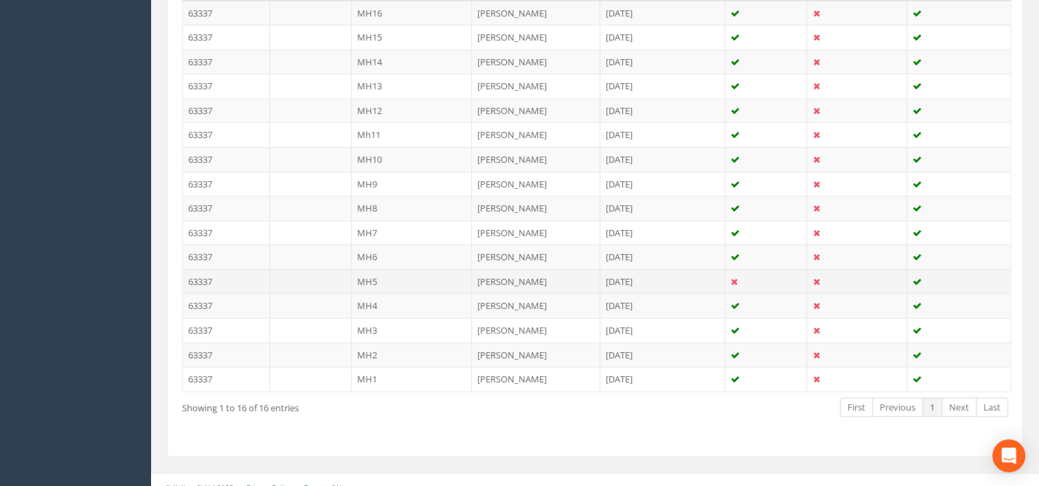
click at [380, 280] on td "MH5" at bounding box center [412, 281] width 121 height 25
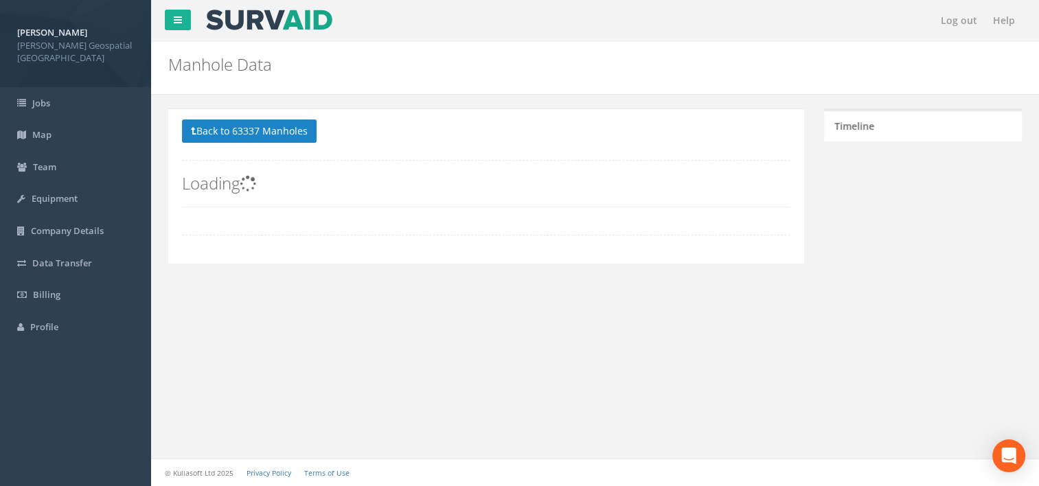
scroll to position [0, 0]
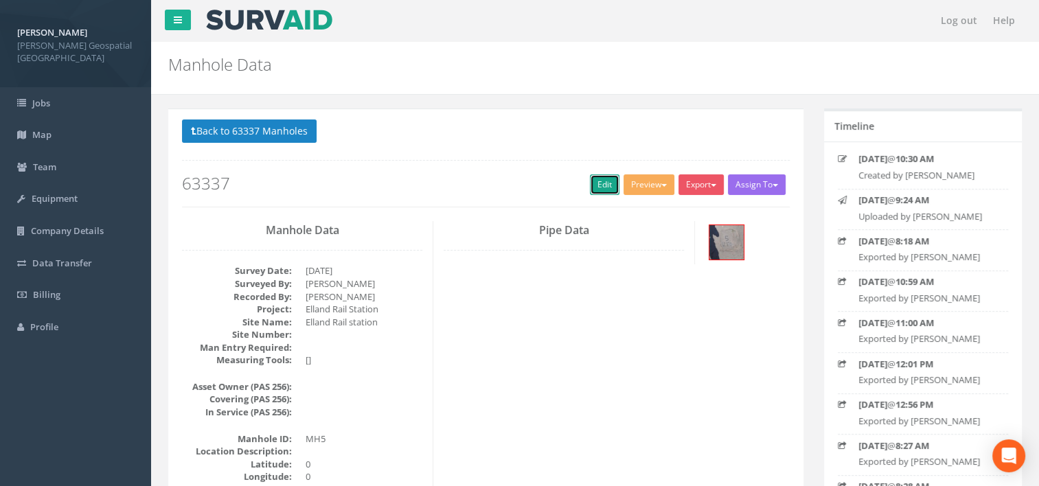
click at [601, 182] on link "Edit" at bounding box center [605, 184] width 30 height 21
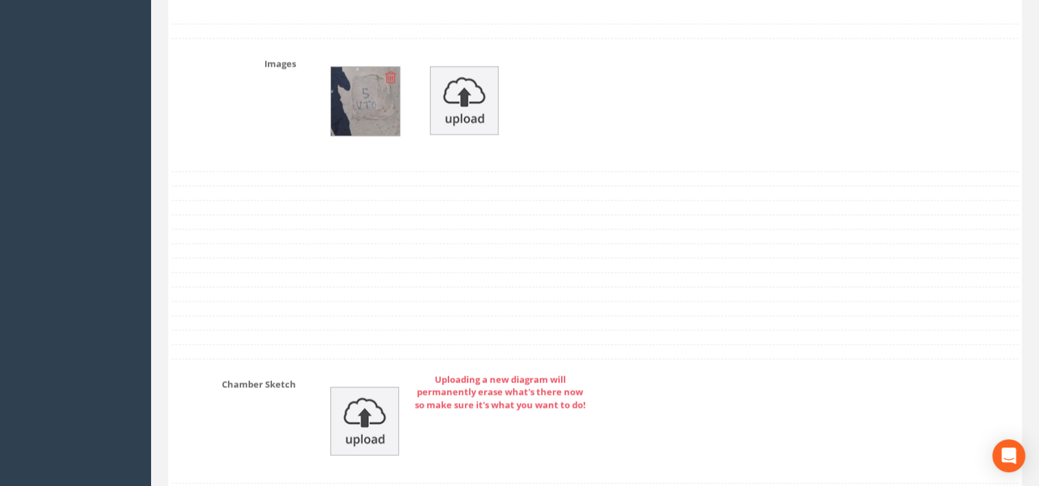
scroll to position [2610, 0]
